Goal: Task Accomplishment & Management: Manage account settings

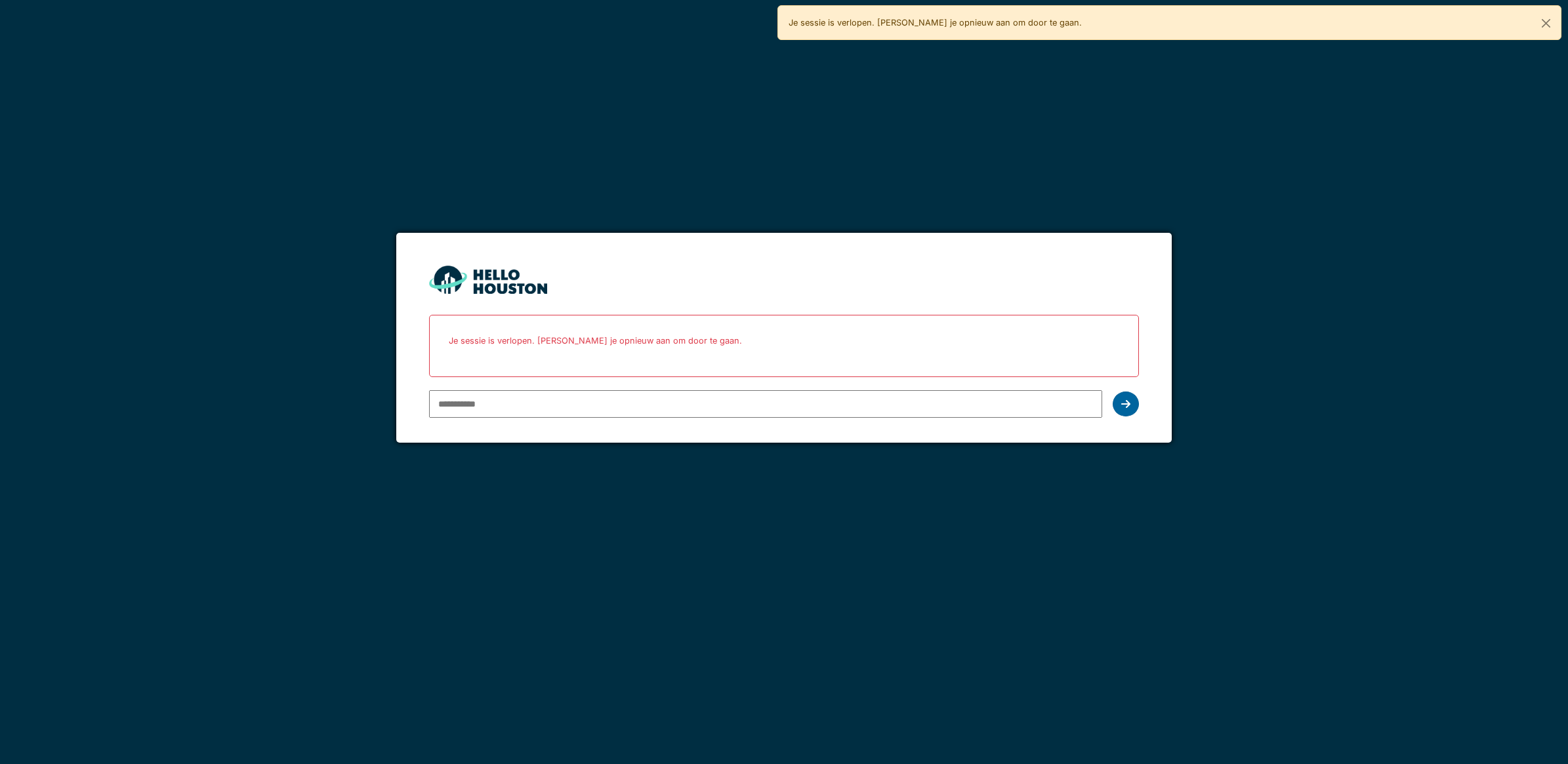
type input "**********"
click at [1129, 401] on icon at bounding box center [1126, 404] width 9 height 10
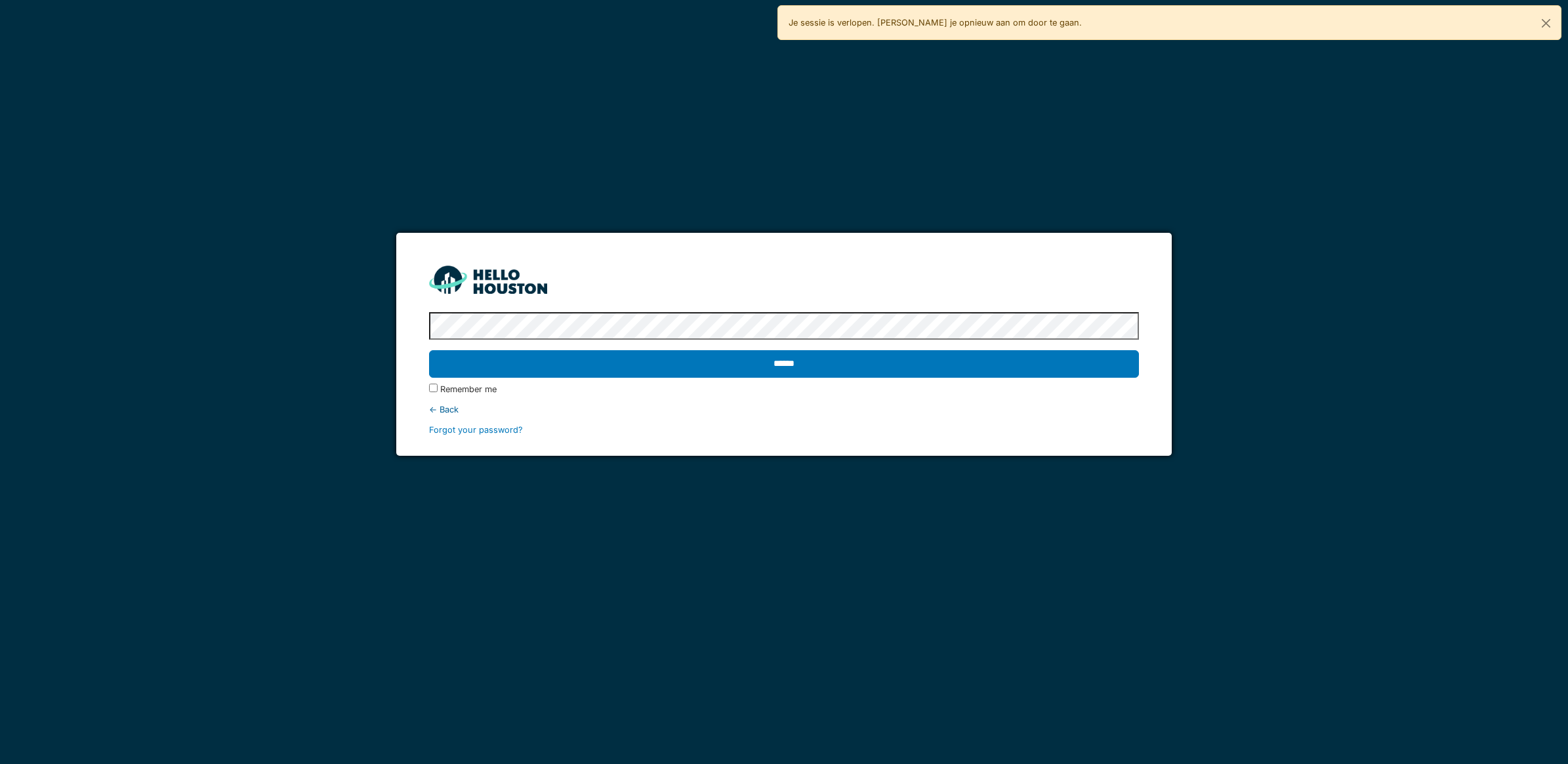
click at [890, 380] on div "******" at bounding box center [784, 364] width 710 height 38
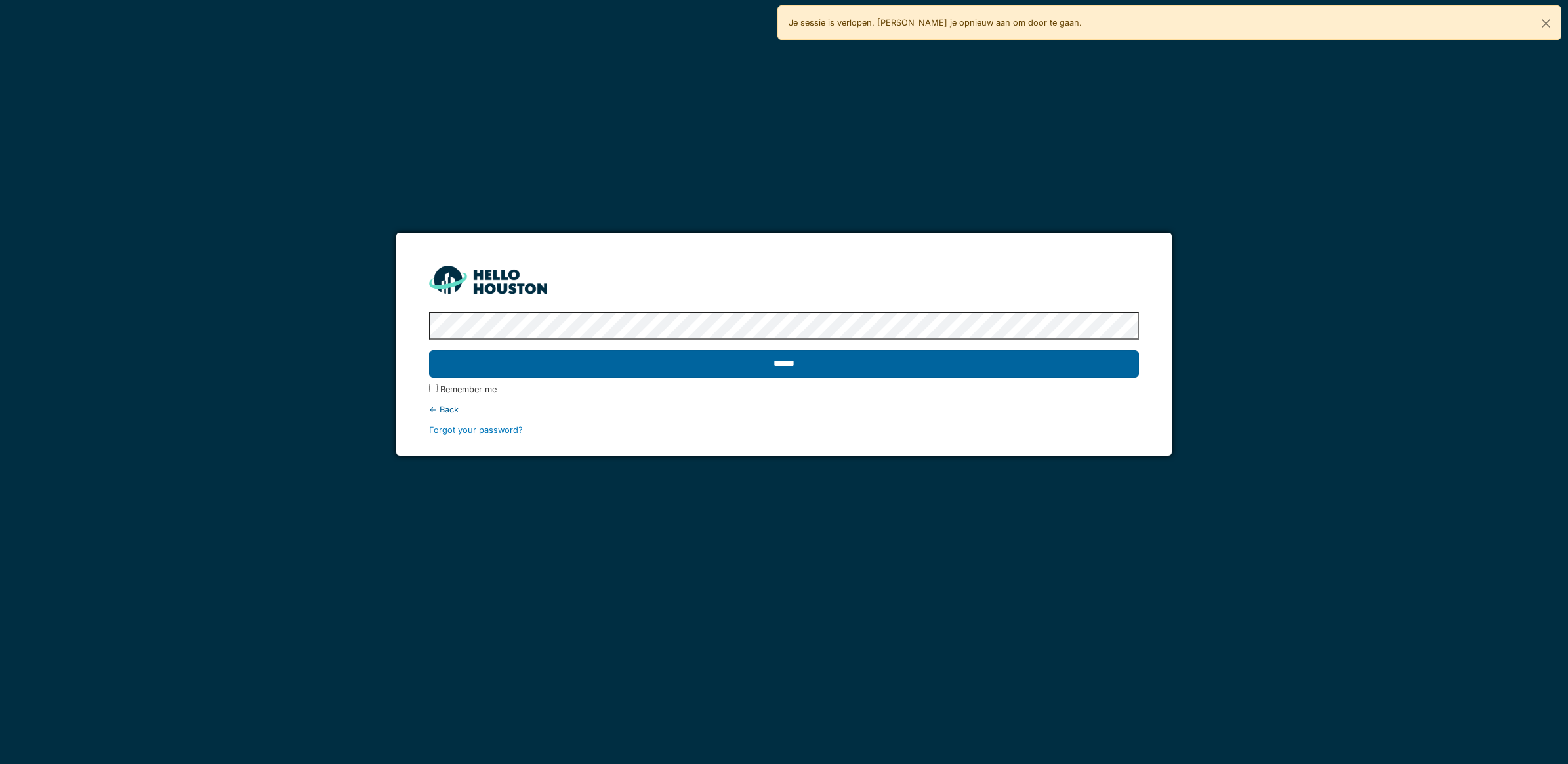
click at [882, 369] on input "******" at bounding box center [784, 364] width 710 height 27
